Goal: Task Accomplishment & Management: Manage account settings

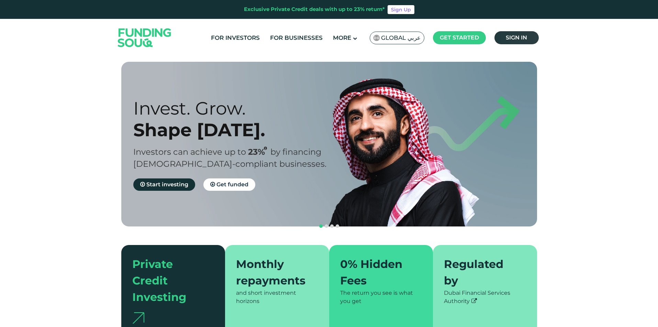
click at [509, 40] on span "Sign in" at bounding box center [516, 37] width 21 height 7
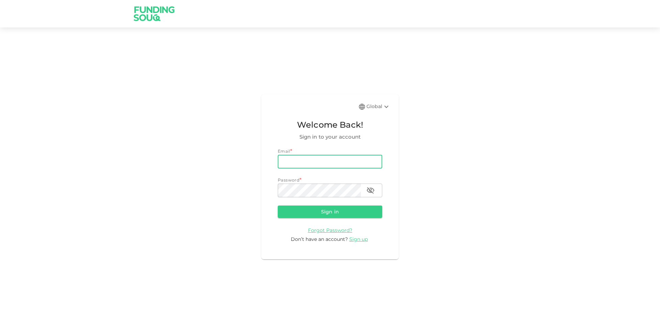
click at [336, 164] on input "email" at bounding box center [330, 162] width 104 height 14
type input "mohamed.ayyash@gmail.com"
click at [278, 206] on button "Sign in" at bounding box center [330, 212] width 104 height 12
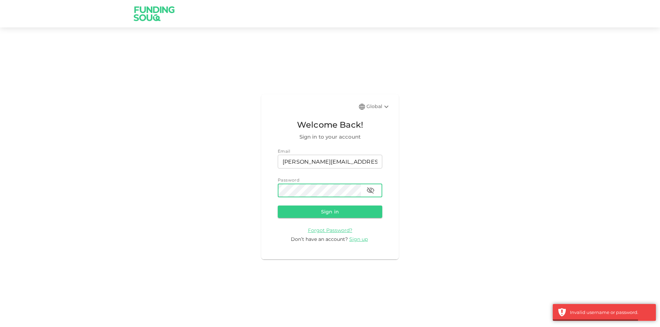
click at [369, 190] on icon "button" at bounding box center [371, 191] width 8 height 7
click at [278, 206] on button "Sign in" at bounding box center [330, 212] width 104 height 12
